Goal: Information Seeking & Learning: Check status

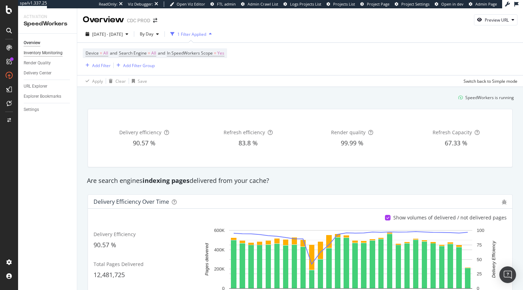
click at [37, 51] on div "Inventory Monitoring" at bounding box center [43, 52] width 39 height 7
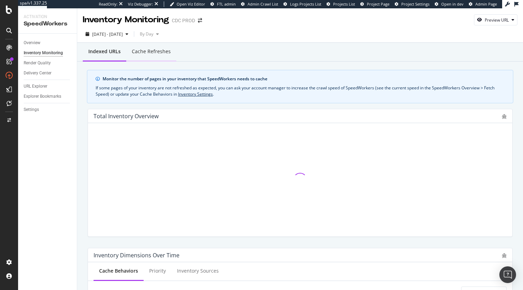
click at [151, 55] on div "Cache refreshes" at bounding box center [151, 51] width 39 height 7
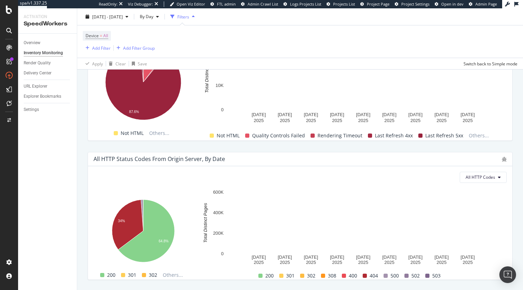
scroll to position [506, 0]
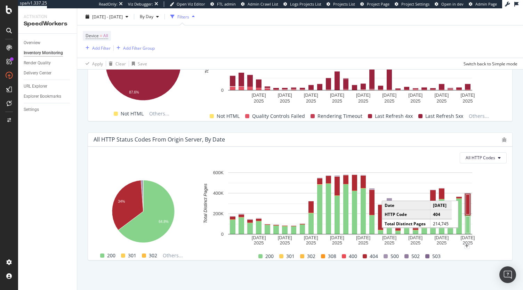
click at [467, 204] on rect "A chart." at bounding box center [468, 204] width 4 height 20
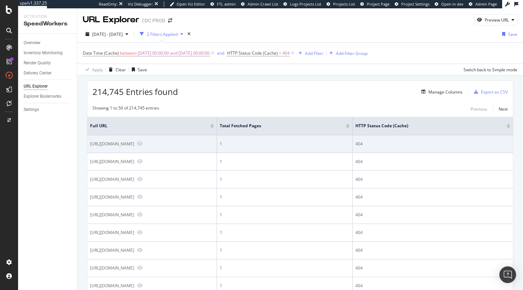
drag, startPoint x: 89, startPoint y: 142, endPoint x: 230, endPoint y: 145, distance: 140.9
click at [217, 145] on td "https://www.dior.com/en_hk/fashion/products/447C62A2380_X9000_T38" at bounding box center [152, 144] width 130 height 18
copy div "https://www.dior.com/en_hk/fashion/products/447C62A2380_X9000_T38"
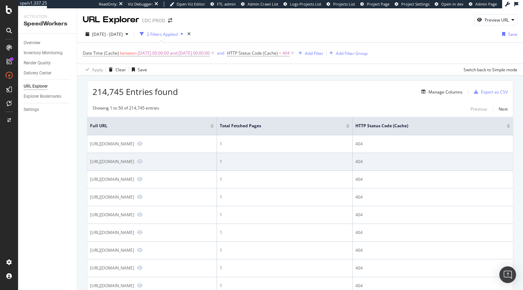
drag, startPoint x: 216, startPoint y: 161, endPoint x: 89, endPoint y: 160, distance: 126.2
click at [89, 160] on td "https://www.dior.com/it_it/fashion/products/52TJP120B607_C520" at bounding box center [152, 162] width 130 height 18
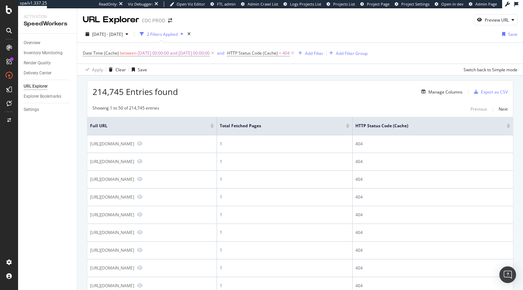
copy div "https://www.dior.com/it_it/fashion/products/52TJP120B607_C520"
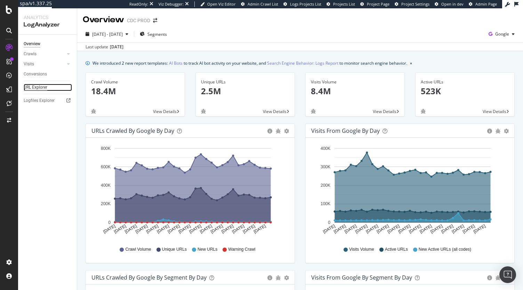
click at [36, 90] on div "URL Explorer" at bounding box center [36, 87] width 24 height 7
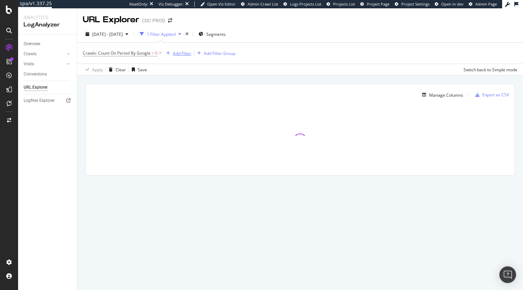
click at [181, 55] on div "Add Filter" at bounding box center [182, 53] width 18 height 6
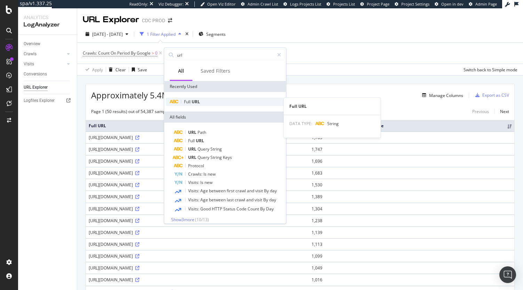
type input "url"
click at [194, 103] on span "URL" at bounding box center [196, 102] width 8 height 6
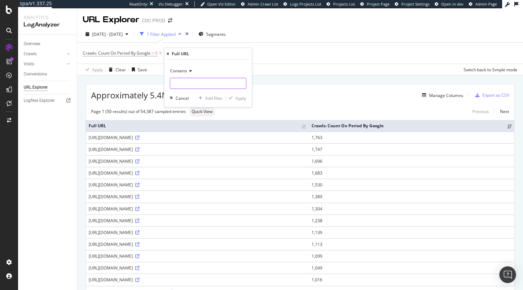
click at [193, 87] on input "text" at bounding box center [208, 83] width 76 height 11
paste input "https://www.dior.com/en_hk/fashion/products/447C62A2380_X9000_T38"
type input "https://www.dior.com/en_hk/fashion/products/447C62A2380_X9000_T38"
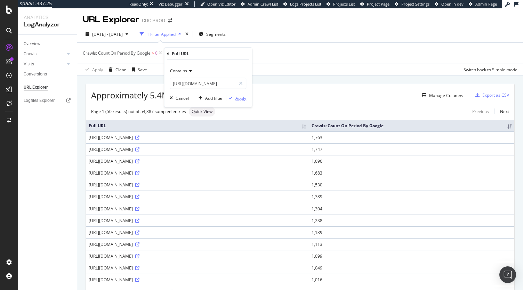
click at [239, 96] on div "Apply" at bounding box center [240, 98] width 11 height 6
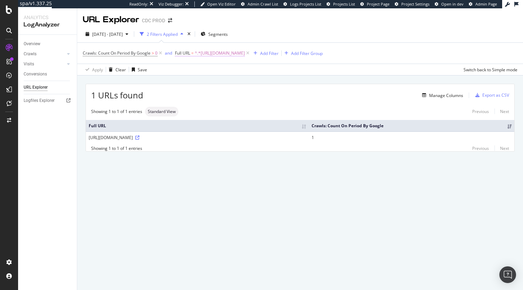
click at [245, 53] on span "^.*https://www.dior.com/en_hk/fashion/products/447C62A2380_X9000_T38.*$" at bounding box center [220, 53] width 50 height 10
click at [228, 81] on input "https://www.dior.com/en_hk/fashion/products/447C62A2380_X9000_T38" at bounding box center [215, 82] width 66 height 11
paste input "https://www.dior.com/it_it/fashion/products/52TJP120B607_C520"
type input "https://www.dior.com/it_it/fashion/products/52TJP120B607_C520"
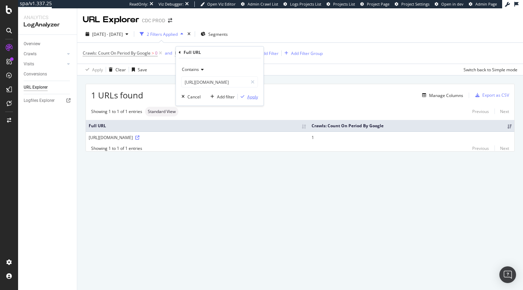
scroll to position [0, 0]
click at [255, 95] on div "Apply" at bounding box center [252, 97] width 11 height 6
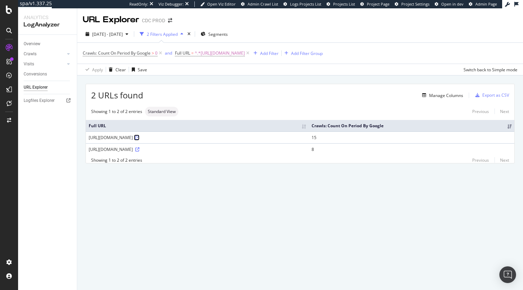
click at [139, 136] on icon at bounding box center [137, 138] width 4 height 4
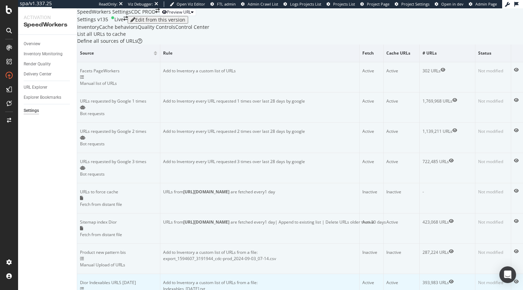
scroll to position [66, 0]
click at [449, 280] on icon "eye" at bounding box center [451, 282] width 5 height 4
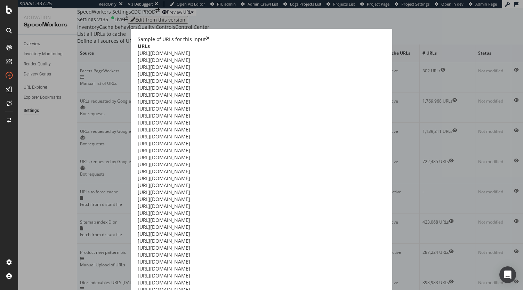
scroll to position [21, 0]
click at [210, 43] on icon "times" at bounding box center [208, 39] width 4 height 7
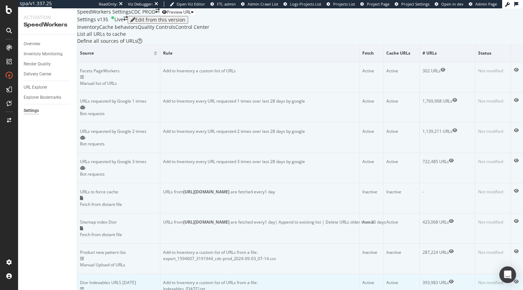
click at [514, 280] on icon "eye" at bounding box center [516, 282] width 5 height 4
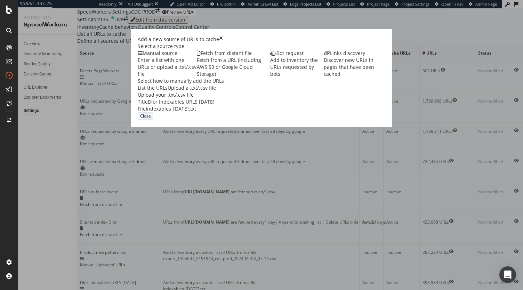
click at [153, 120] on button "Close" at bounding box center [146, 115] width 16 height 7
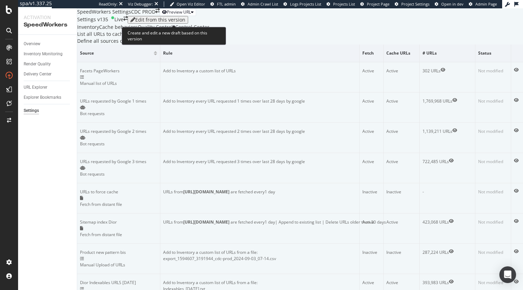
click at [163, 17] on div "Edit from this version" at bounding box center [160, 20] width 50 height 6
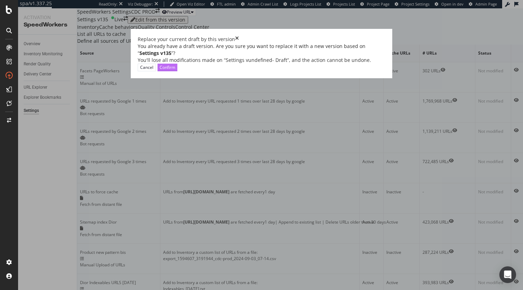
click at [175, 70] on div "Confirm" at bounding box center [168, 67] width 16 height 6
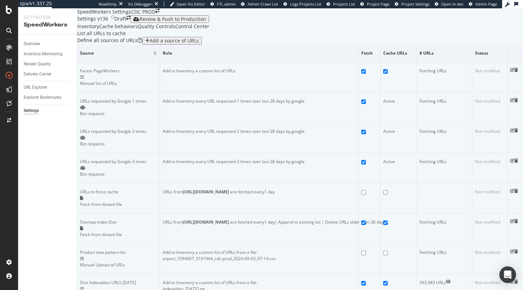
scroll to position [119, 0]
click at [510, 280] on icon "pen-to-square" at bounding box center [512, 282] width 4 height 4
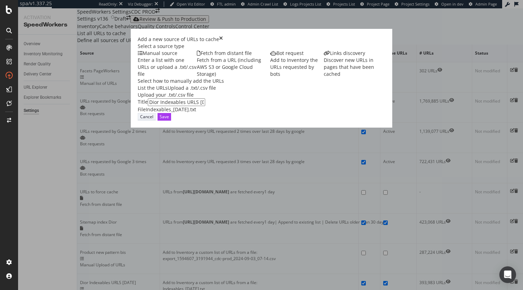
click at [153, 120] on div "Cancel" at bounding box center [146, 117] width 13 height 6
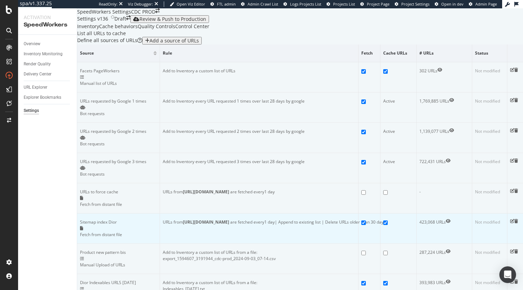
scroll to position [0, 0]
